Goal: Task Accomplishment & Management: Use online tool/utility

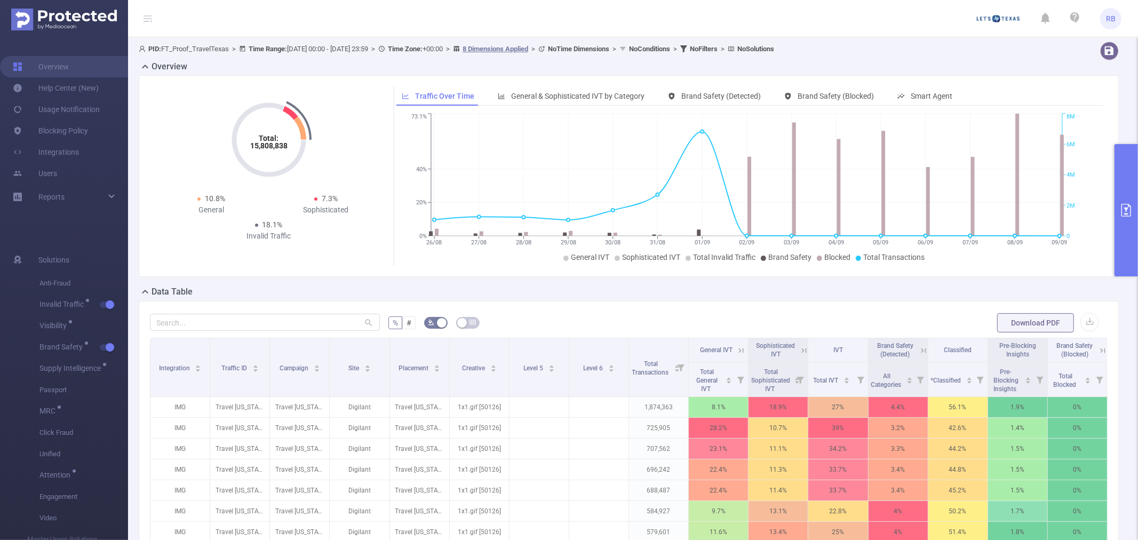
click at [1137, 220] on button "primary" at bounding box center [1125, 210] width 23 height 132
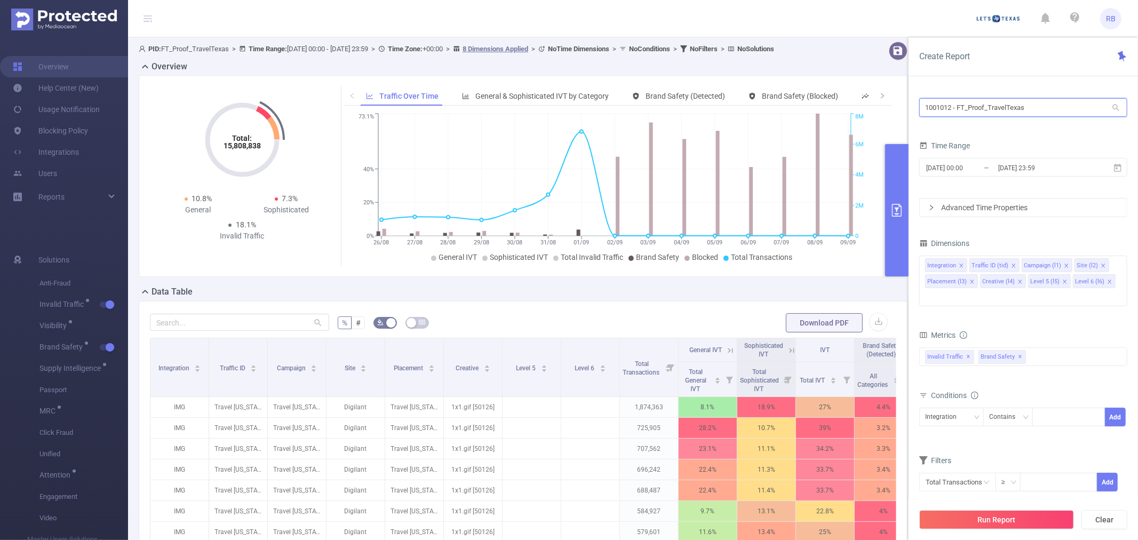
click at [974, 116] on input "1001012 - FT_Proof_TravelTexas" at bounding box center [1023, 107] width 208 height 19
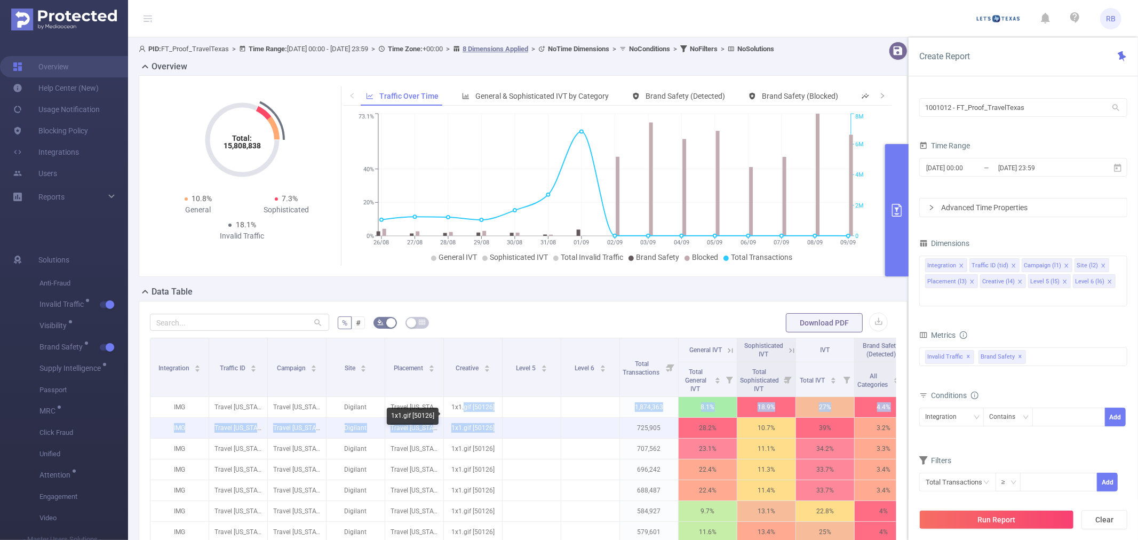
drag, startPoint x: 463, startPoint y: 418, endPoint x: 497, endPoint y: 441, distance: 40.7
click at [497, 441] on tbody "IMG Travel [US_STATE] [28552] Travel [US_STATE] FY25 [253566] Digilant Travel […" at bounding box center [619, 501] width 939 height 208
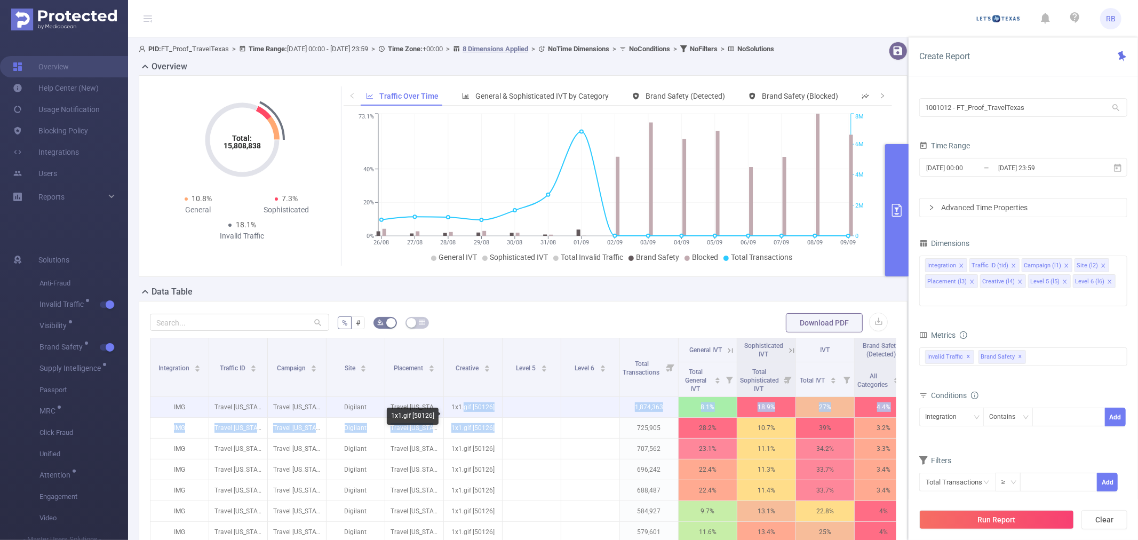
click at [532, 412] on p at bounding box center [531, 407] width 58 height 11
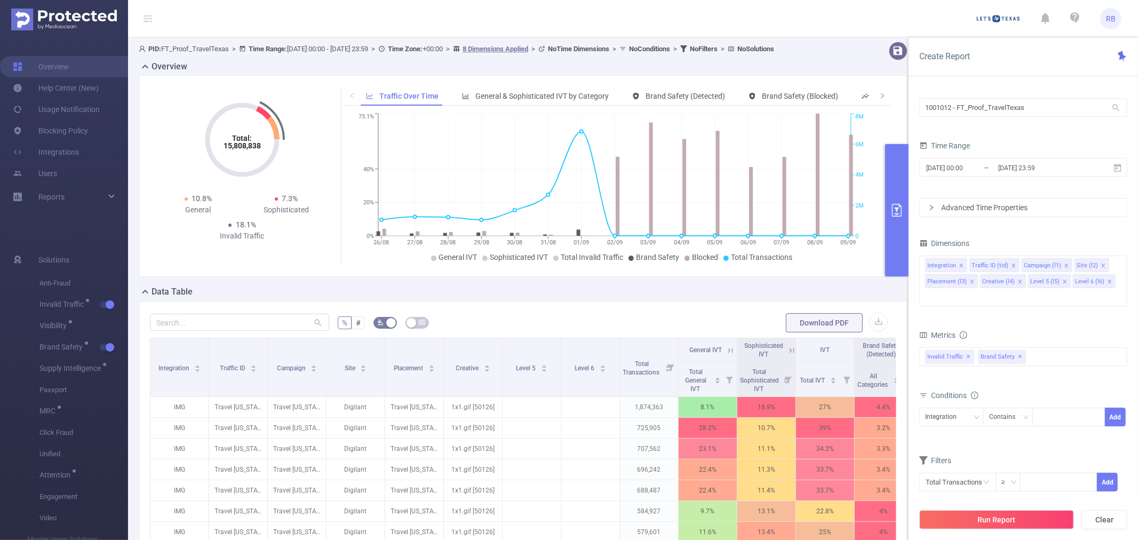
click at [297, 266] on div "Total: 15,808,838 Total: 15,808,838 10.8% General 7.3% Sophisticated 18.1% Inva…" at bounding box center [243, 175] width 178 height 179
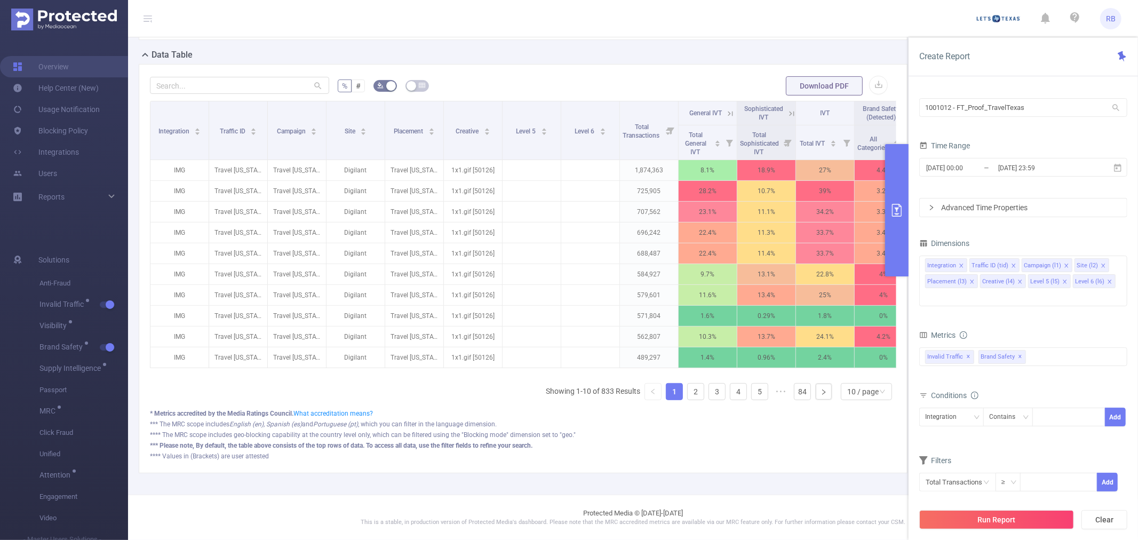
scroll to position [0, 204]
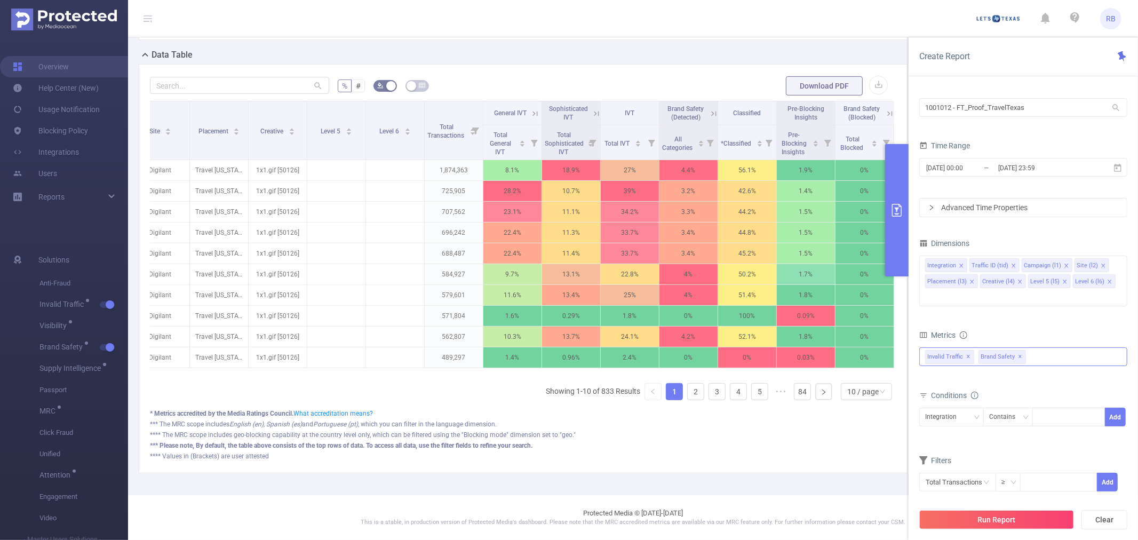
click at [1060, 347] on div "Invalid Traffic ✕ Brand Safety ✕" at bounding box center [1023, 356] width 208 height 19
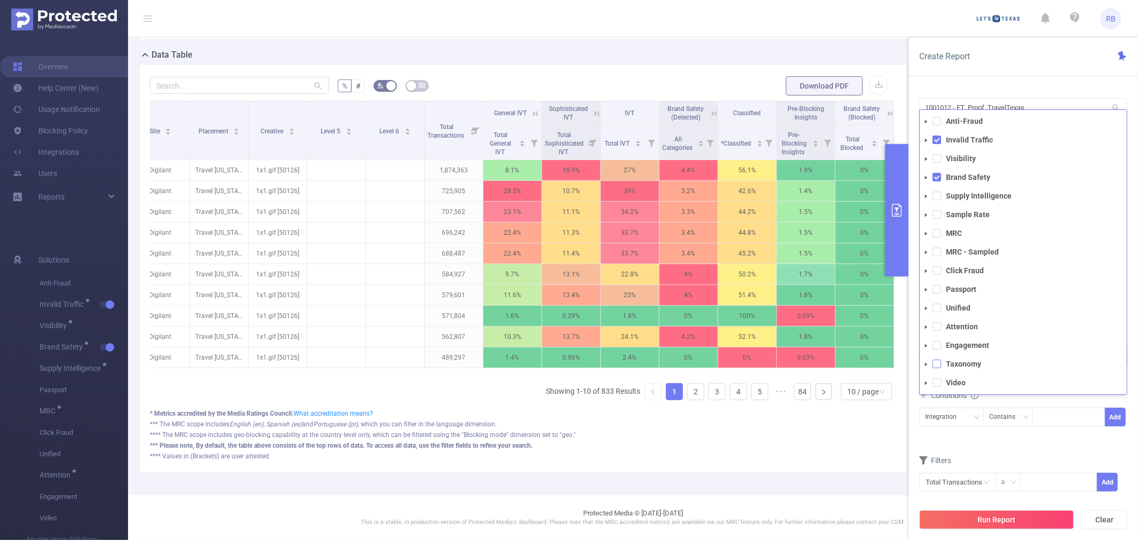
click at [935, 359] on span at bounding box center [936, 363] width 9 height 9
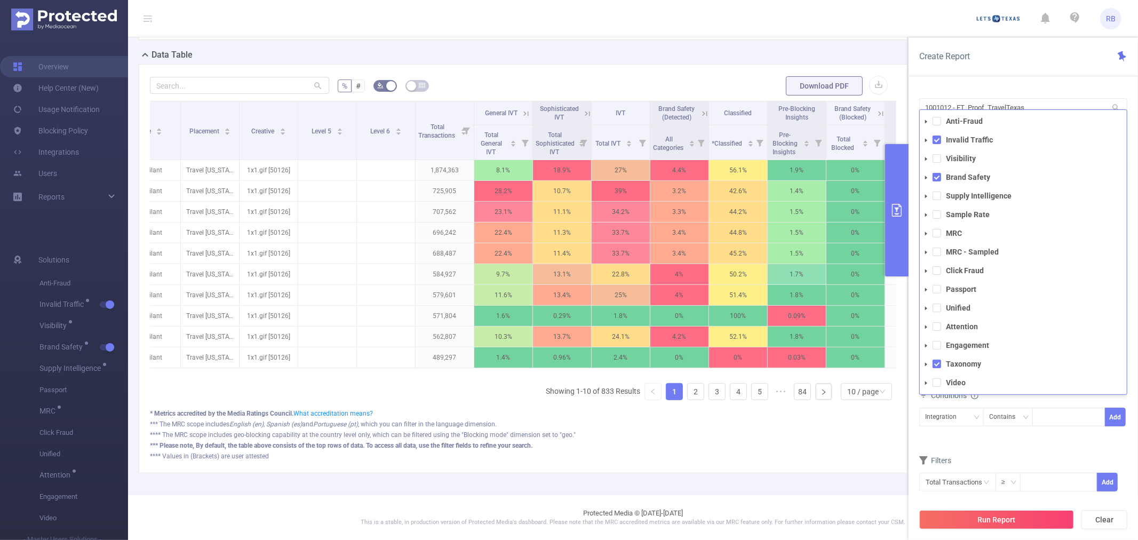
click at [985, 514] on button "Run Report" at bounding box center [996, 519] width 155 height 19
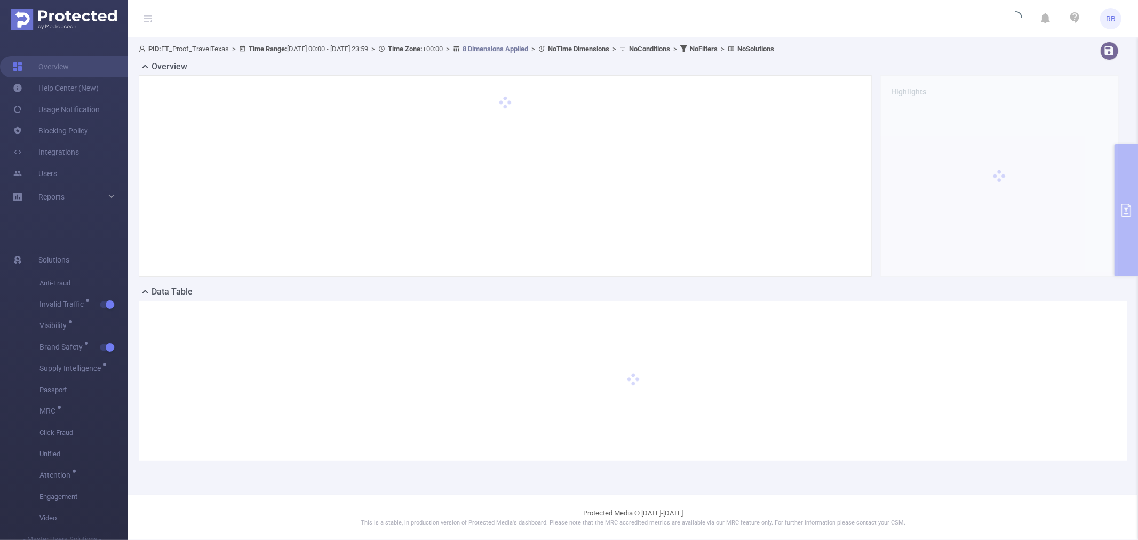
scroll to position [0, 0]
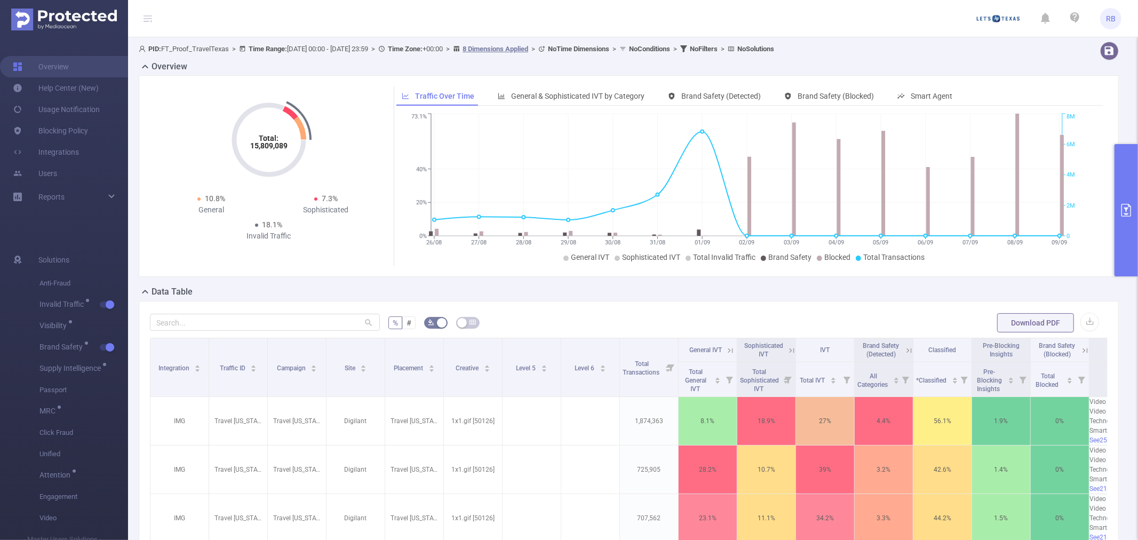
click at [1130, 205] on icon "primary" at bounding box center [1125, 210] width 13 height 13
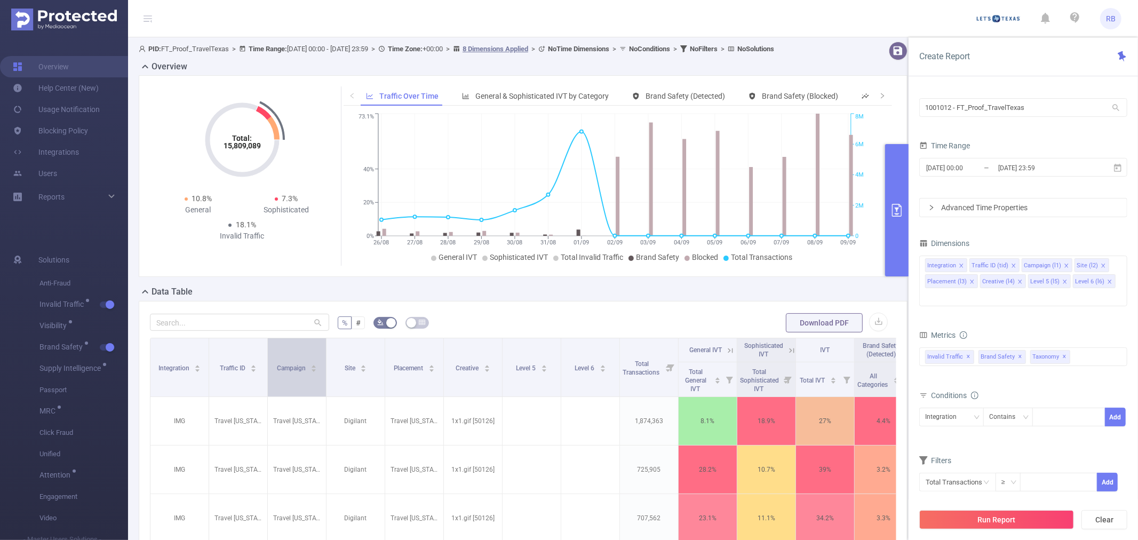
scroll to position [59, 0]
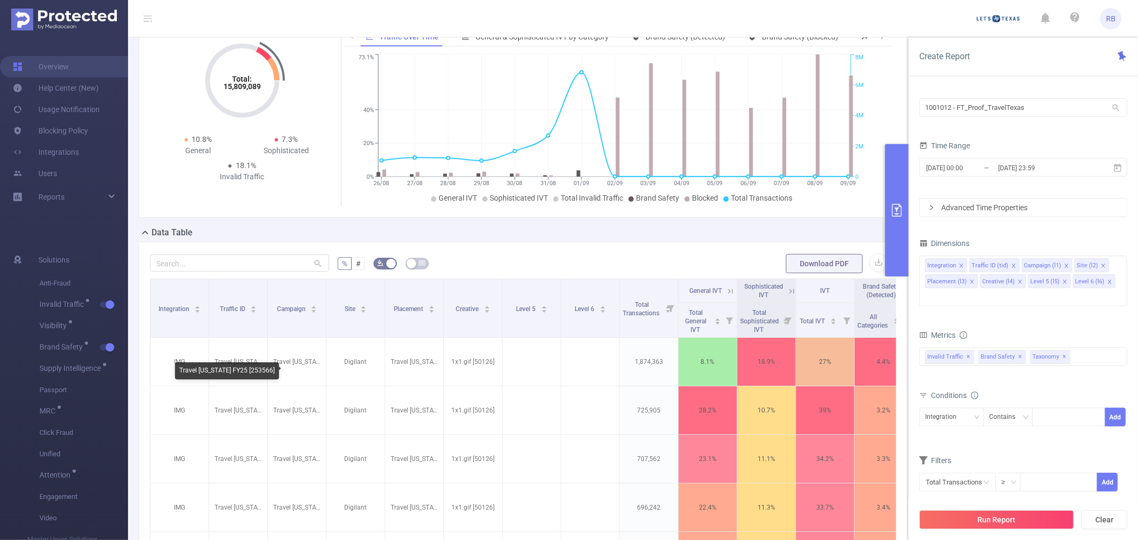
click at [251, 371] on div "Travel [US_STATE] FY25 [253566]" at bounding box center [227, 370] width 104 height 17
copy div "253566"
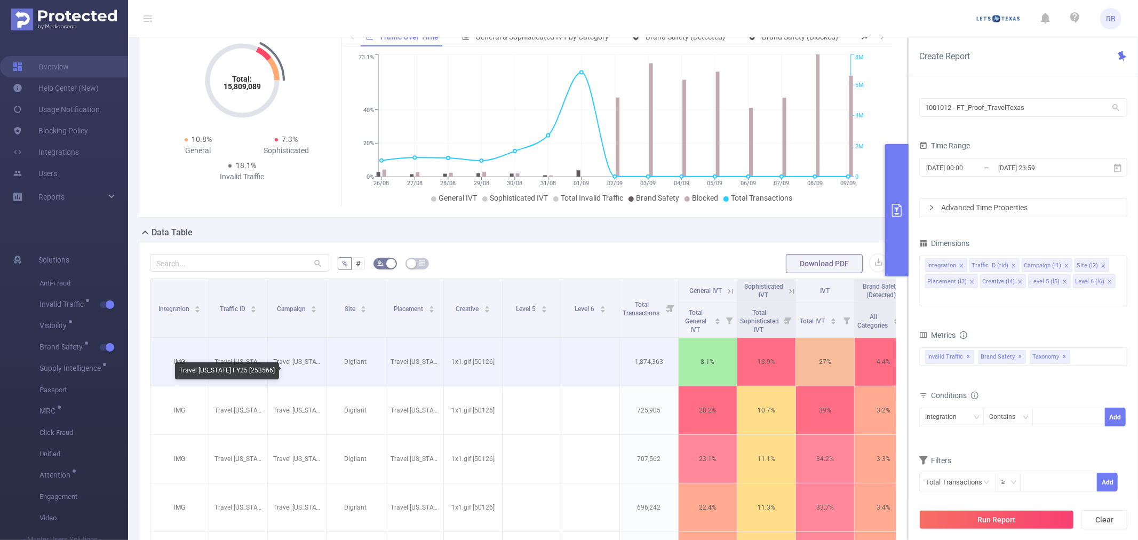
click at [276, 368] on p "Travel [US_STATE] FY25 [253566]" at bounding box center [297, 361] width 58 height 20
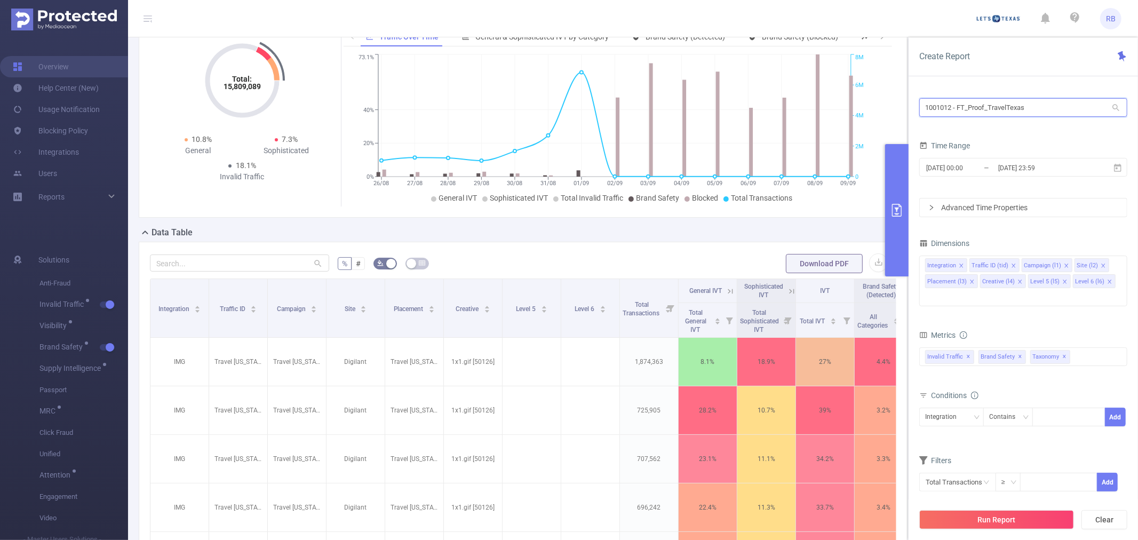
click at [1001, 114] on input "1001012 - FT_Proof_TravelTexas" at bounding box center [1023, 107] width 208 height 19
click at [964, 119] on div "1001012 - FT_Proof_TravelTexas 1001012 - FT_Proof_TravelTexas" at bounding box center [1023, 108] width 208 height 25
click at [964, 115] on input "1001012 - FT_Proof_TravelTexas" at bounding box center [1023, 107] width 208 height 19
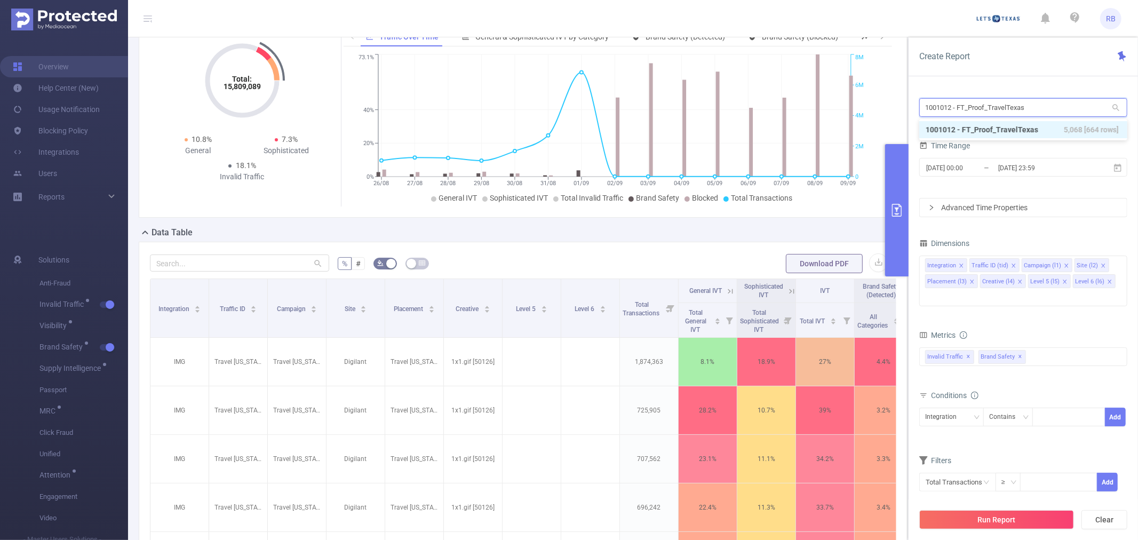
click at [964, 115] on input "1001012 - FT_Proof_TravelTexas" at bounding box center [1023, 107] width 208 height 19
type input "vigi"
